Goal: Transaction & Acquisition: Purchase product/service

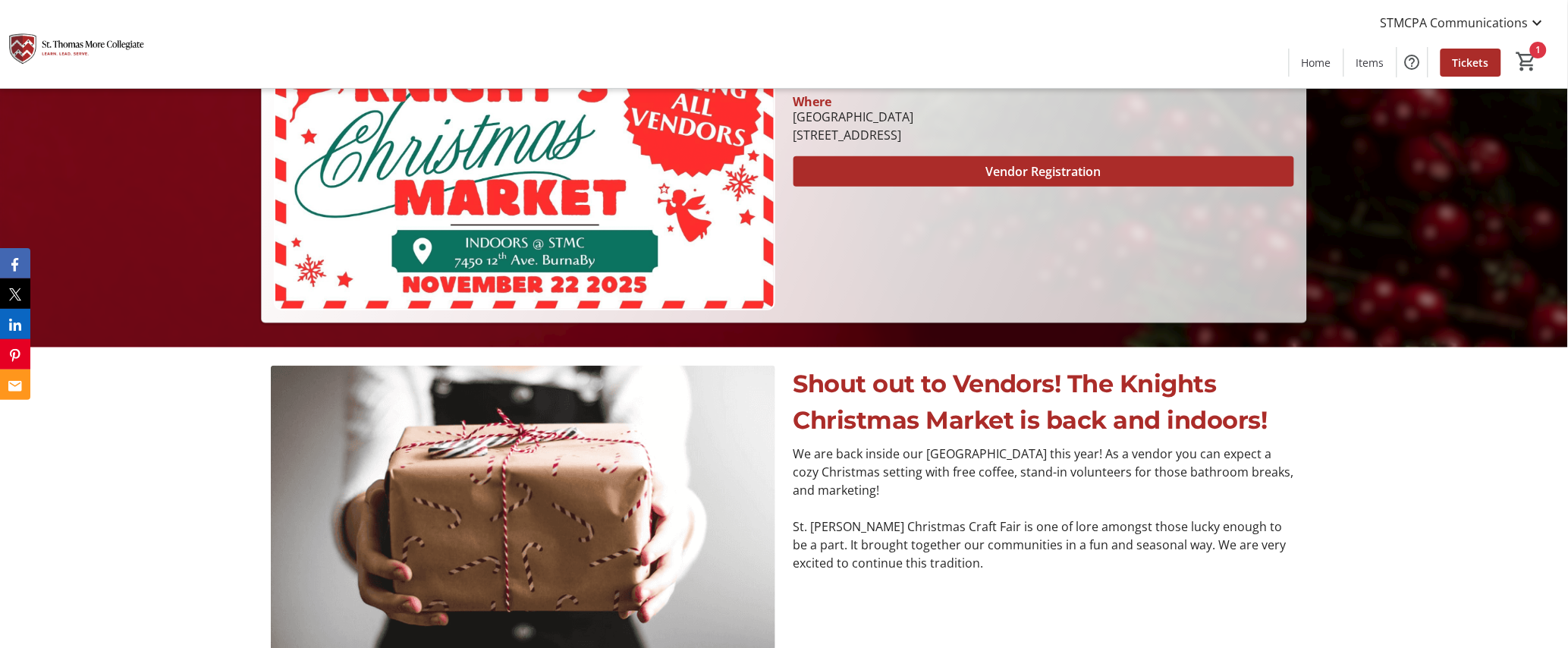
scroll to position [323, 0]
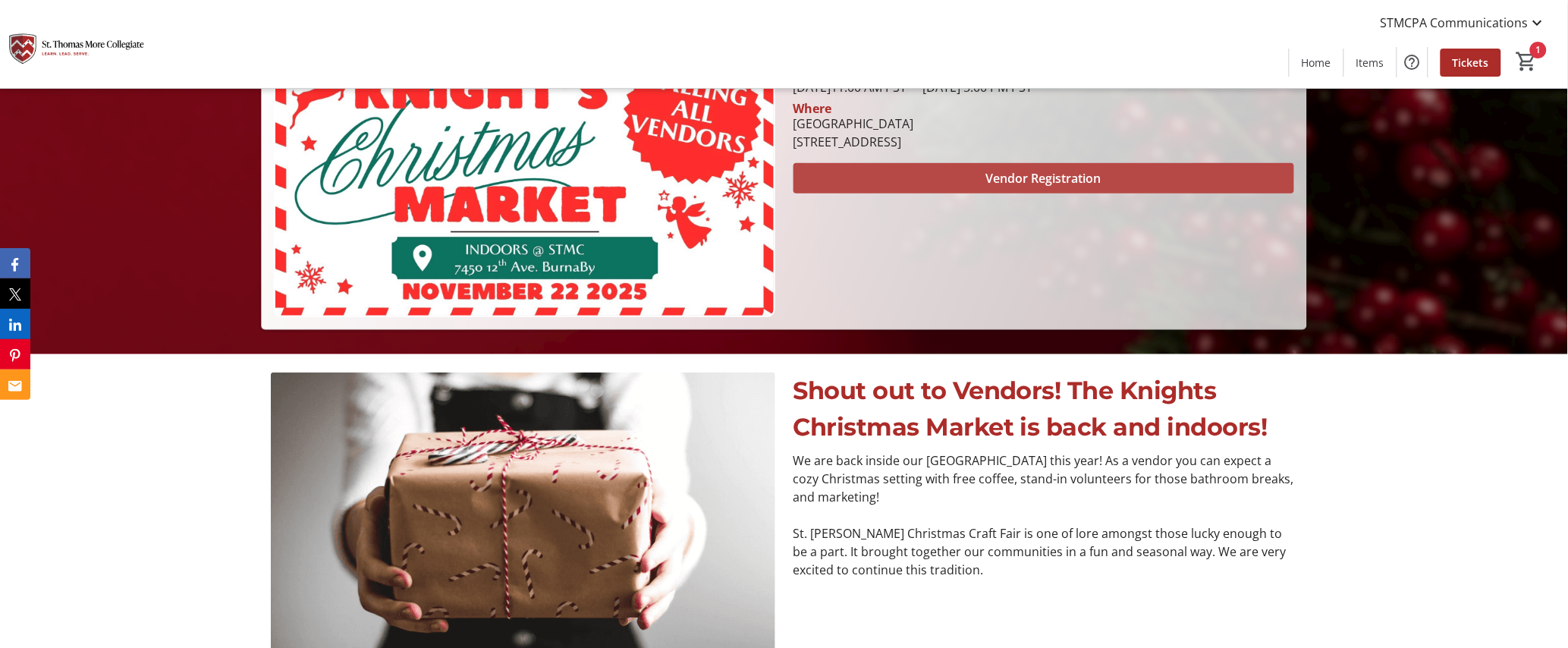
click at [954, 168] on span at bounding box center [1044, 178] width 501 height 36
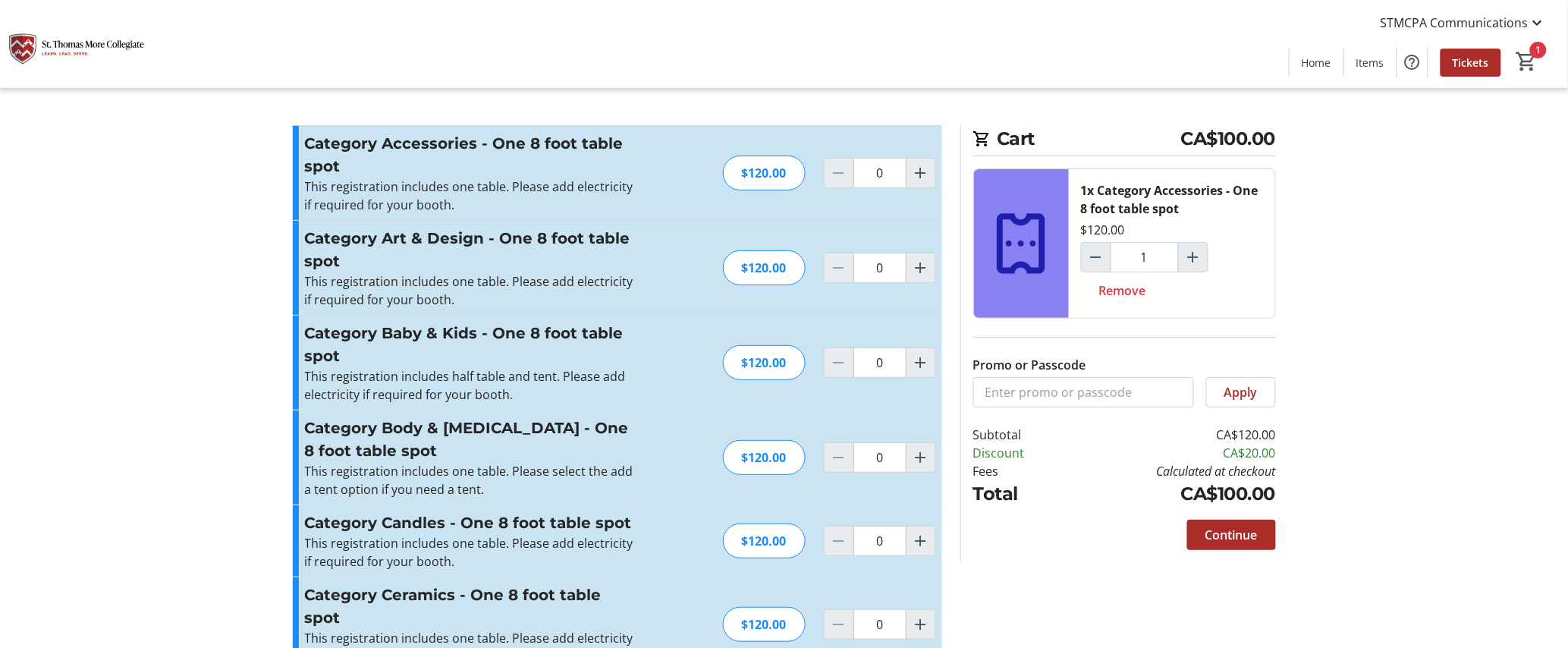
type input "1"
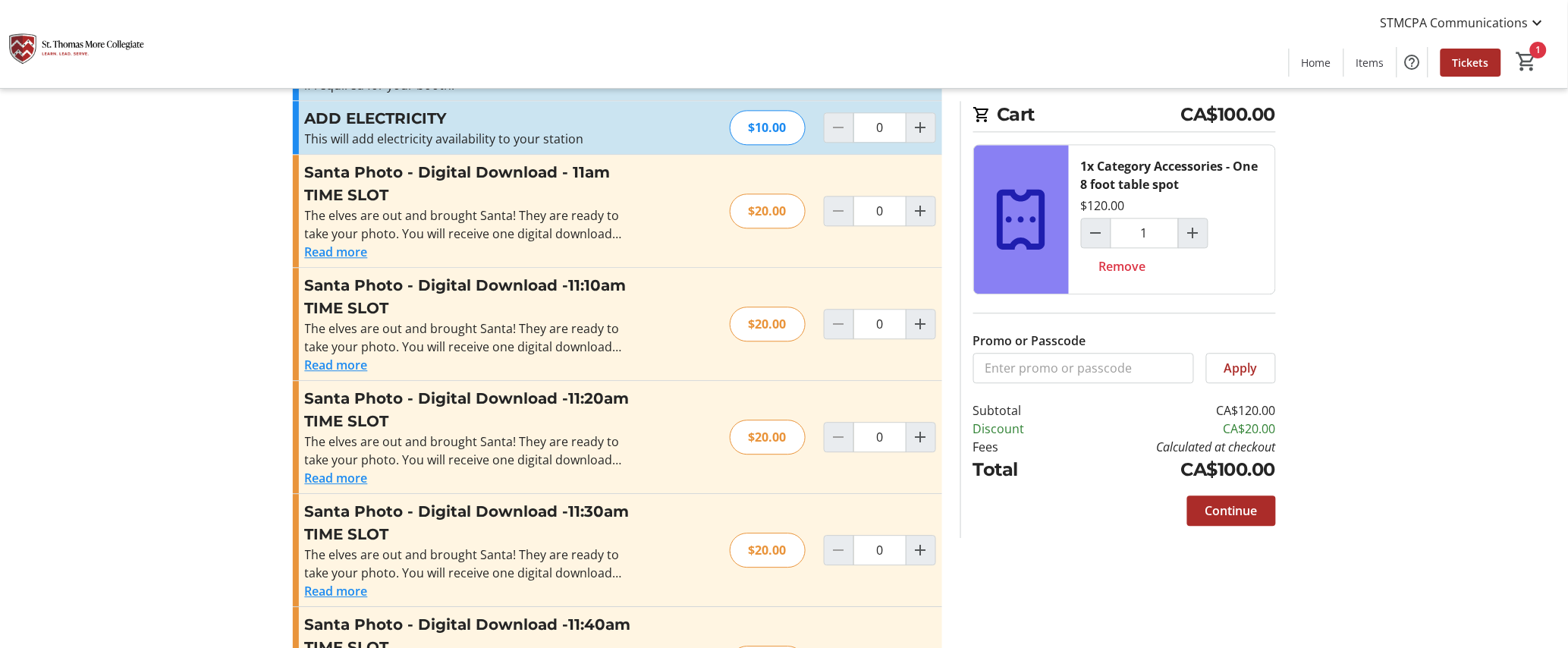
scroll to position [1171, 0]
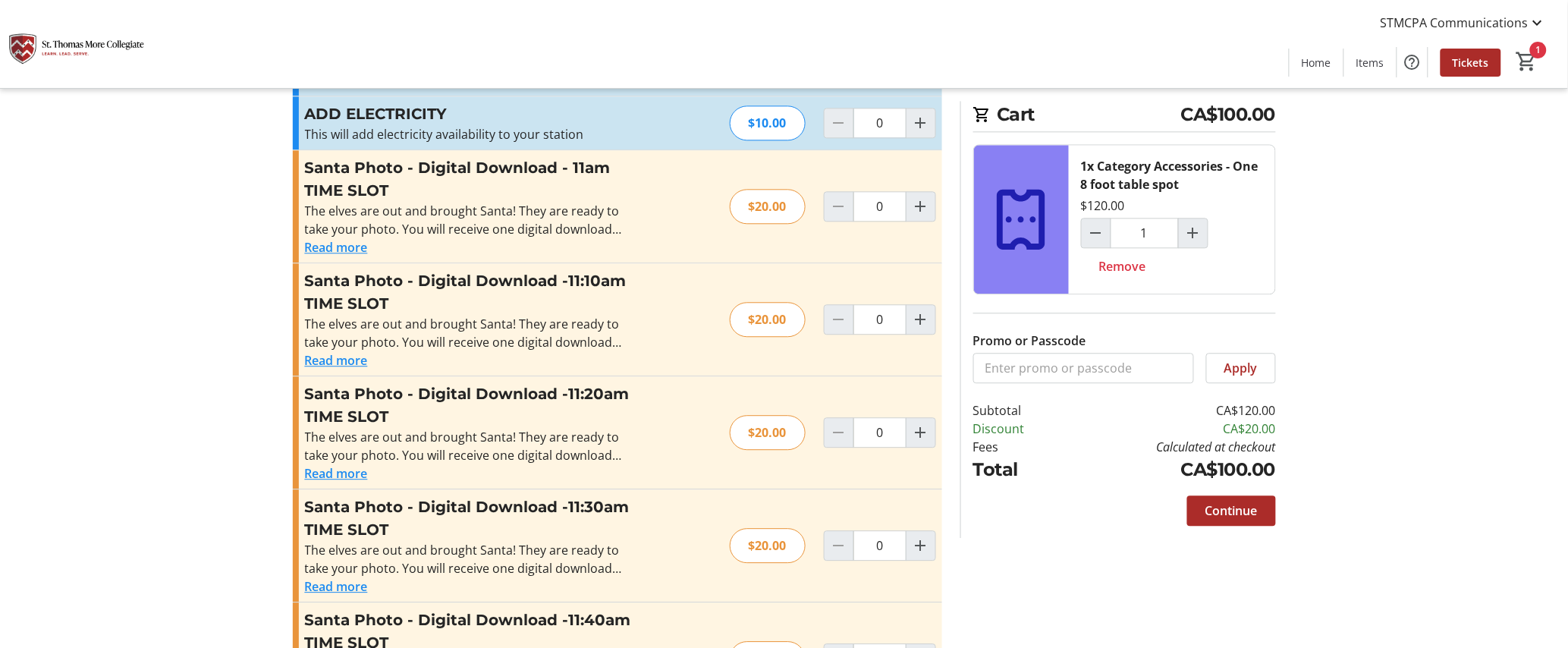
click at [342, 241] on button "Read more" at bounding box center [336, 247] width 63 height 18
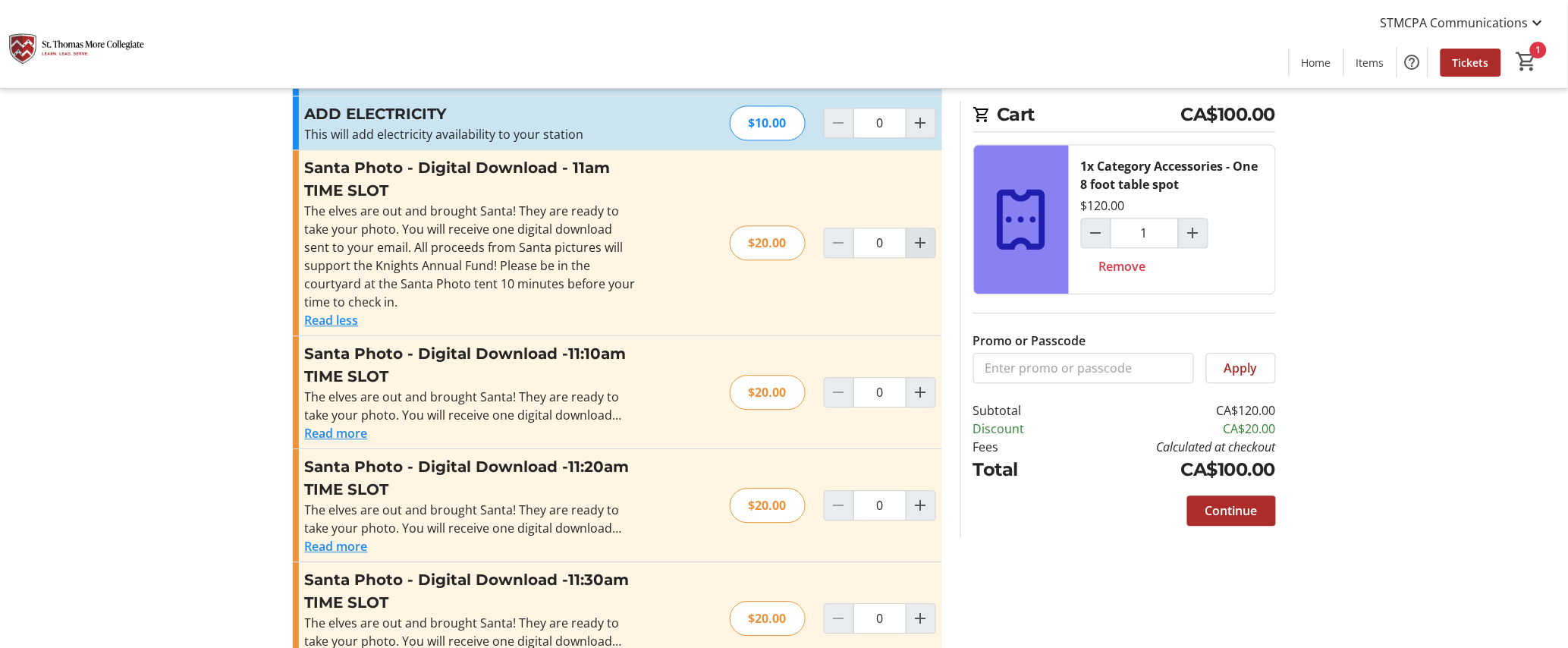
click at [910, 237] on span "Increment by one" at bounding box center [921, 242] width 29 height 29
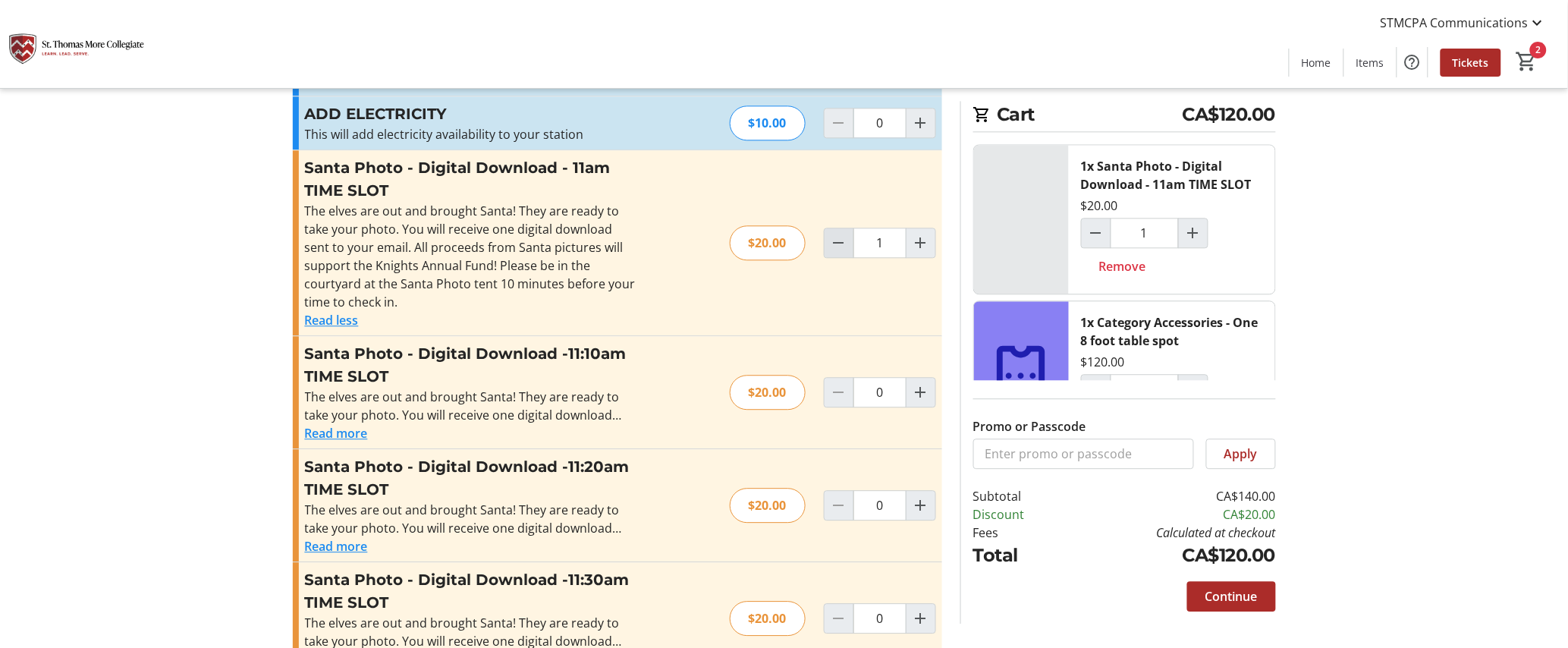
click at [835, 242] on mat-icon "Decrement by one" at bounding box center [839, 242] width 18 height 18
type input "0"
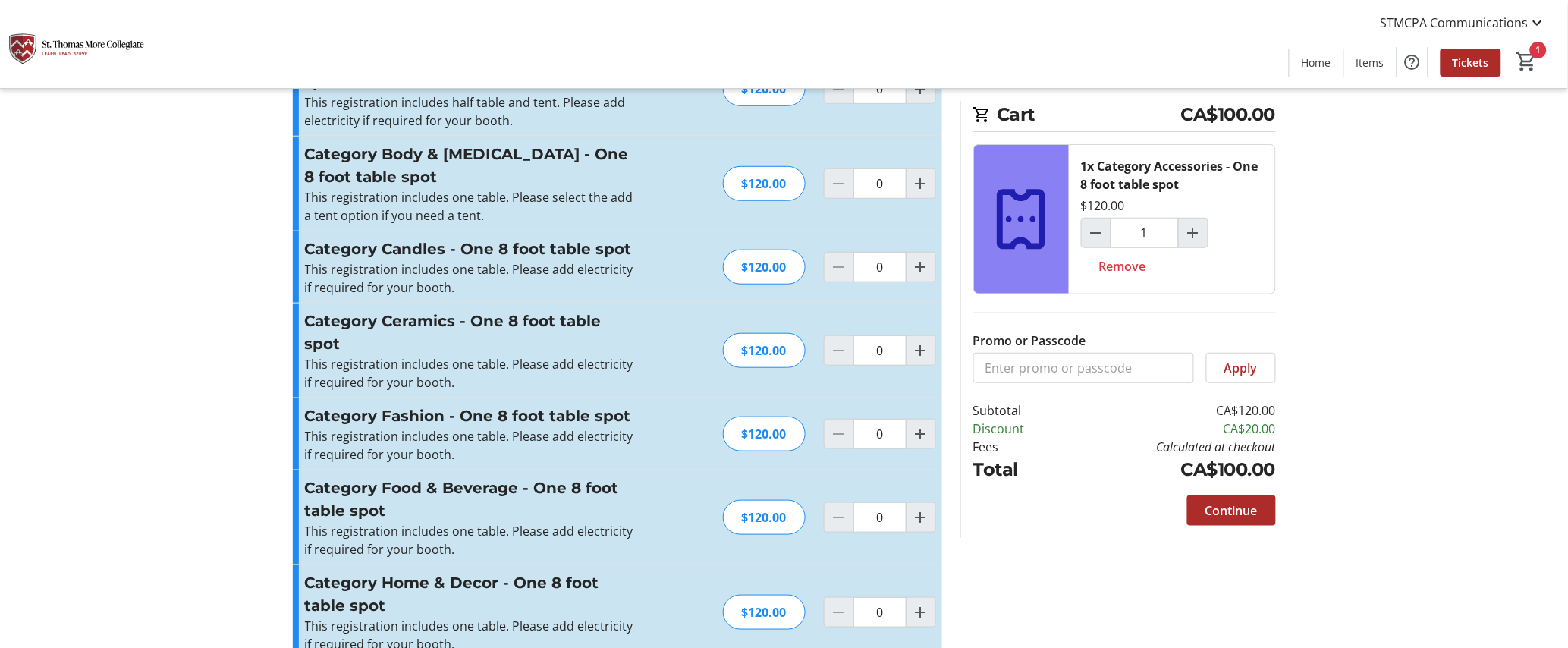
scroll to position [0, 0]
